Goal: Transaction & Acquisition: Obtain resource

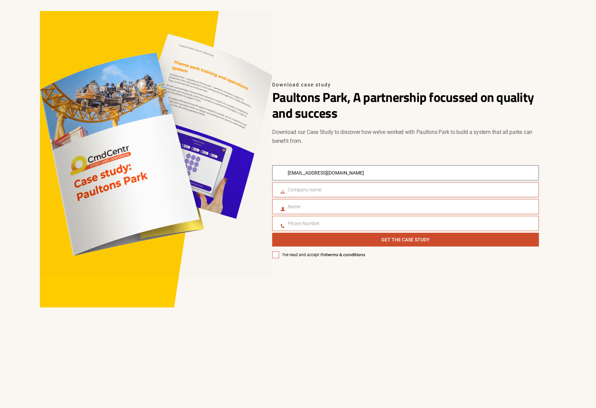
type input "[EMAIL_ADDRESS][DOMAIN_NAME]"
type input "Knockhatch"
type input "[PERSON_NAME]"
type input "07947591782"
click at [276, 254] on span at bounding box center [275, 254] width 7 height 7
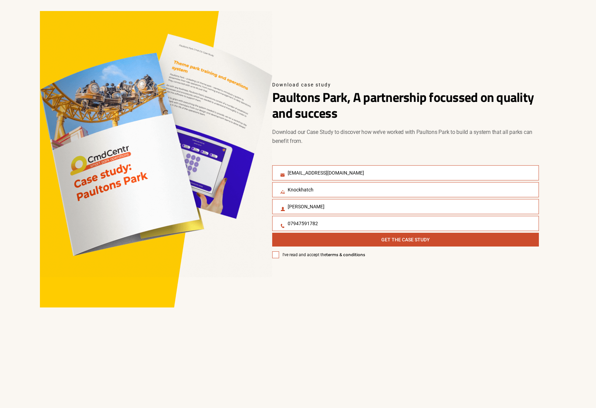
click at [272, 251] on input "I've read and accept the terms & conditions" at bounding box center [272, 251] width 0 height 0
checkbox input "true"
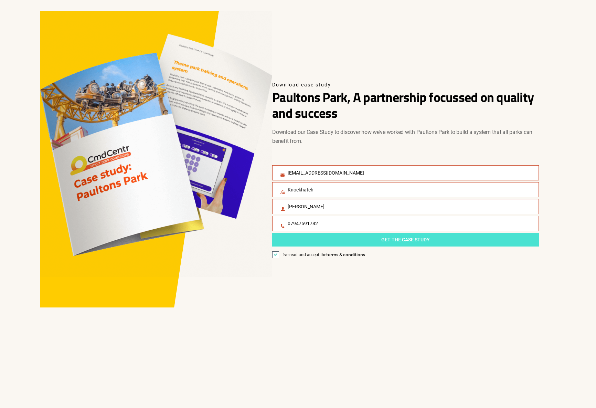
click at [330, 244] on button "Get The Case Study" at bounding box center [405, 240] width 267 height 14
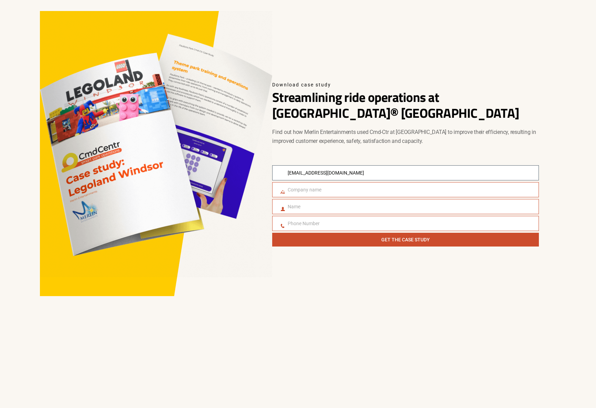
type input "littlebg@hotmail.co.uk"
type input "knockhatch"
type input "Brett"
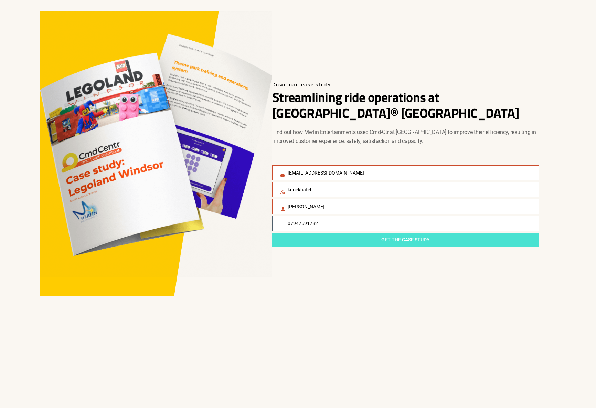
type input "07947591782"
click at [371, 237] on span "Get The Case Study" at bounding box center [406, 240] width 260 height 8
